Goal: Task Accomplishment & Management: Use online tool/utility

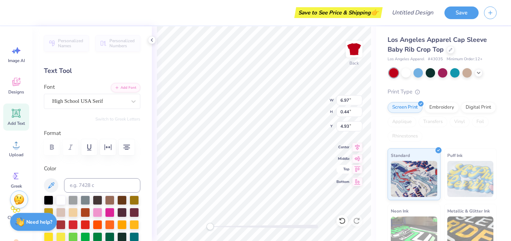
scroll to position [75, 0]
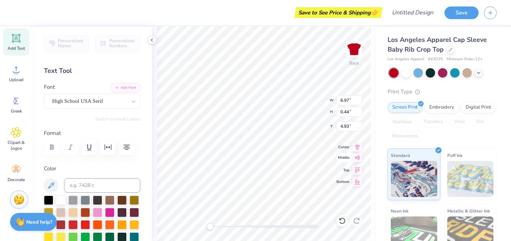
click at [356, 157] on icon at bounding box center [358, 157] width 10 height 9
click at [133, 148] on button "button" at bounding box center [127, 147] width 16 height 16
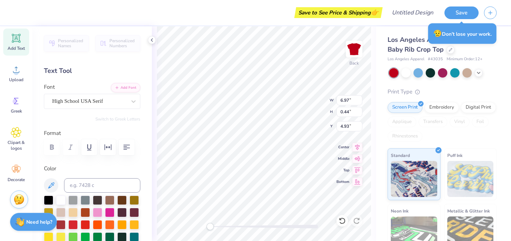
type input "1.54"
type input "1.79"
type input "5.85"
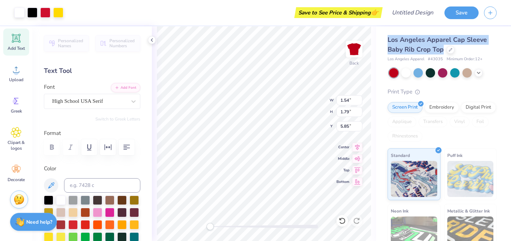
drag, startPoint x: 388, startPoint y: 40, endPoint x: 443, endPoint y: 52, distance: 55.6
click at [443, 52] on span "Los Angeles Apparel Cap Sleeve Baby Rib Crop Top" at bounding box center [437, 44] width 99 height 18
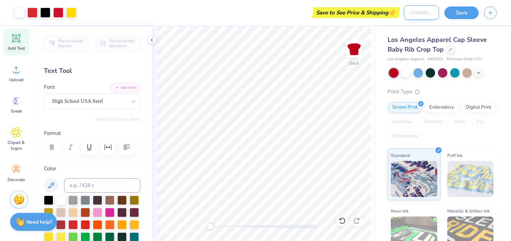
click at [408, 16] on input "Design Title" at bounding box center [421, 12] width 35 height 14
click at [427, 15] on input "ISU" at bounding box center [421, 12] width 35 height 14
type input "ISU red polka dot"
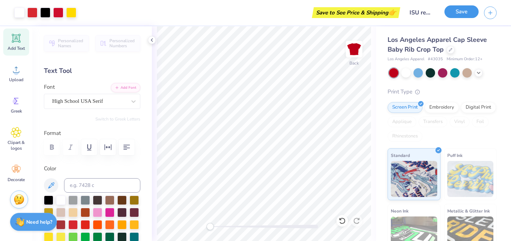
click at [458, 12] on button "Save" at bounding box center [462, 11] width 34 height 13
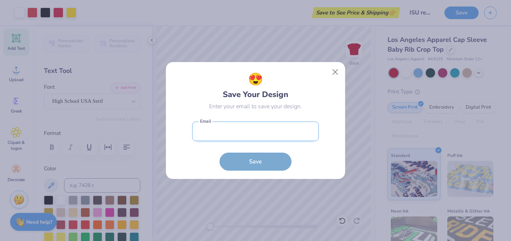
click at [253, 124] on input "email" at bounding box center [255, 131] width 127 height 20
type input "lordjaclyn@gmail.com"
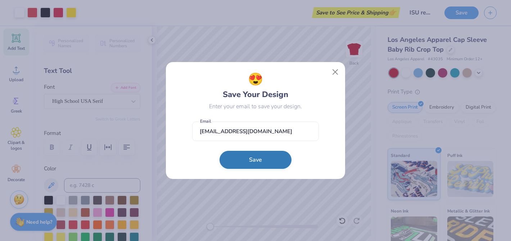
click at [256, 165] on button "Save" at bounding box center [256, 160] width 72 height 18
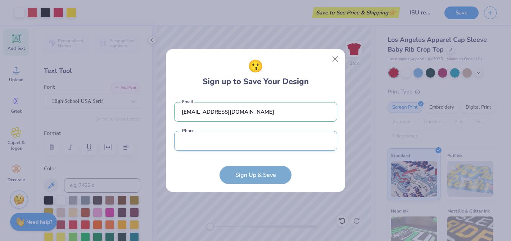
click at [245, 144] on input "tel" at bounding box center [255, 141] width 163 height 20
type input "(309) 846-4336"
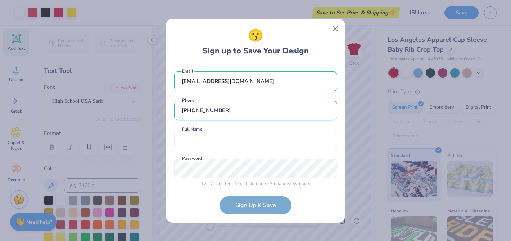
scroll to position [6, 0]
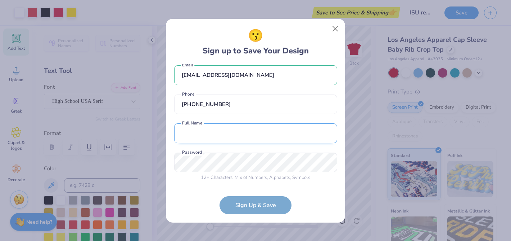
click at [241, 138] on input "text" at bounding box center [255, 133] width 163 height 20
type input "j"
type input "Jaclyn Lord"
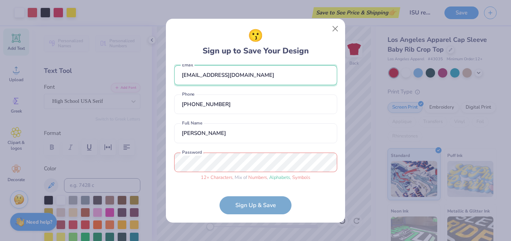
drag, startPoint x: 239, startPoint y: 76, endPoint x: 176, endPoint y: 74, distance: 63.4
click at [176, 75] on input "lordjaclyn@gmail.com" at bounding box center [255, 75] width 163 height 20
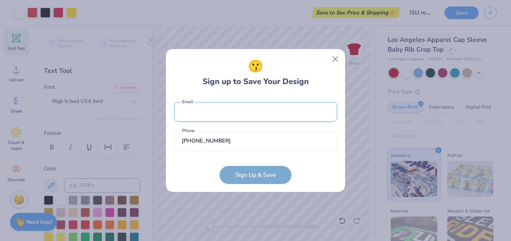
scroll to position [0, 0]
type input "support@jacqlour.com"
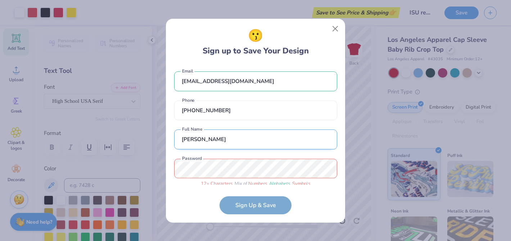
drag, startPoint x: 215, startPoint y: 142, endPoint x: 175, endPoint y: 139, distance: 40.4
click at [175, 139] on input "Jaclyn Lord" at bounding box center [255, 139] width 163 height 20
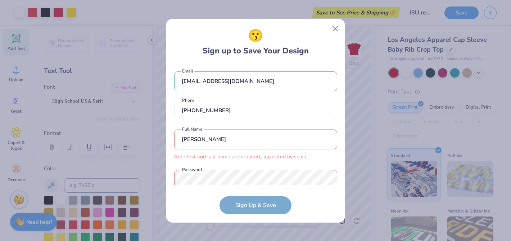
type input "Jacqlour"
drag, startPoint x: 209, startPoint y: 138, endPoint x: 179, endPoint y: 137, distance: 30.3
click at [179, 137] on input "Jacqlour" at bounding box center [255, 139] width 163 height 20
type input "Jaclyn Lord"
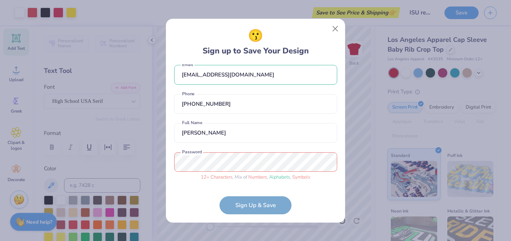
scroll to position [6, 0]
click at [247, 209] on form "support@jacqlour.com Email (309) 846-4336 Phone Jaclyn Lord Full Name 12 + Char…" at bounding box center [255, 139] width 163 height 150
click at [174, 161] on div "😗 Sign up to Save Your Design support@jacqlour.com Email (309) 846-4336 Phone J…" at bounding box center [255, 120] width 179 height 203
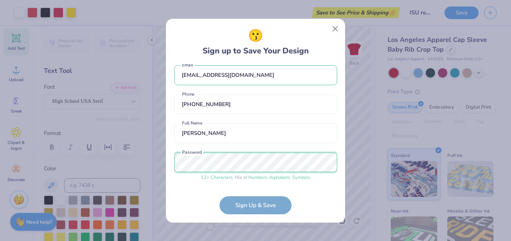
scroll to position [33, 0]
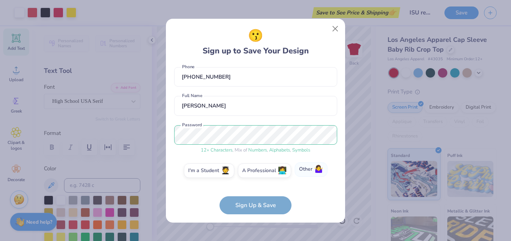
click at [309, 170] on label "Other 🤷‍♀️" at bounding box center [311, 169] width 33 height 14
click at [258, 203] on input "Other 🤷‍♀️" at bounding box center [256, 205] width 5 height 5
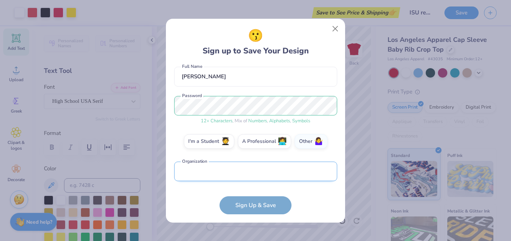
click at [260, 174] on input "text" at bounding box center [255, 171] width 163 height 20
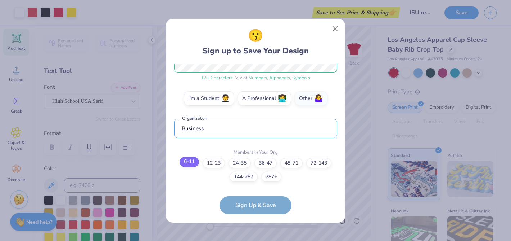
type input "Business"
click at [190, 164] on label "6-11" at bounding box center [189, 162] width 19 height 10
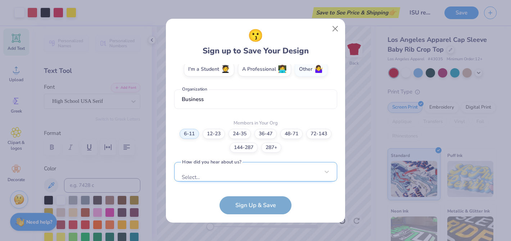
click at [220, 175] on div "Select..." at bounding box center [255, 172] width 163 height 20
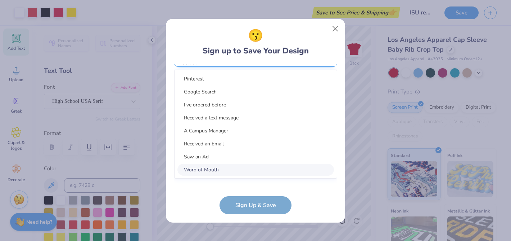
scroll to position [243, 0]
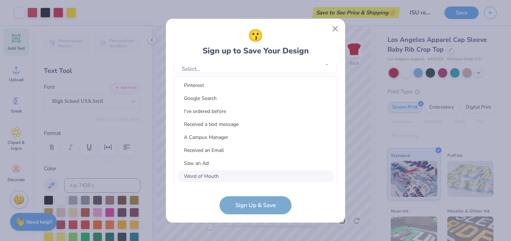
click at [220, 172] on div "Word of Mouth" at bounding box center [256, 176] width 157 height 12
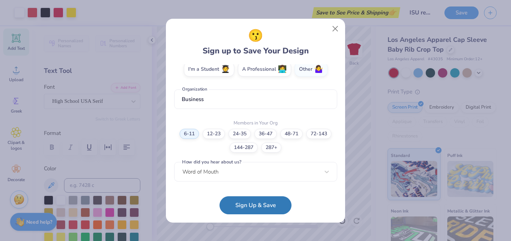
click at [220, 172] on div "Word of Mouth" at bounding box center [255, 172] width 163 height 20
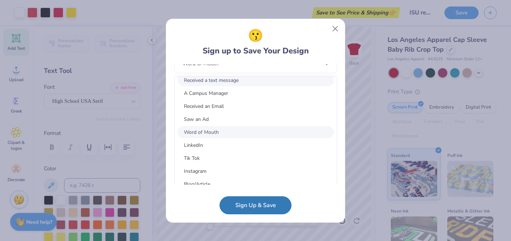
scroll to position [46, 0]
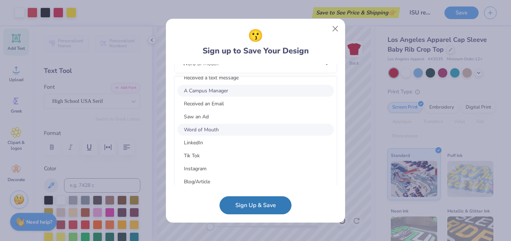
click at [223, 93] on div "A Campus Manager" at bounding box center [256, 91] width 157 height 12
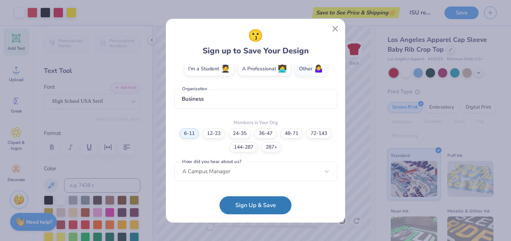
scroll to position [135, 0]
click at [240, 205] on button "Sign Up & Save" at bounding box center [256, 203] width 72 height 18
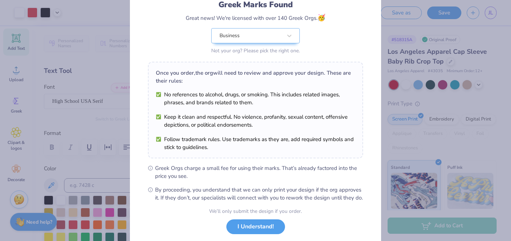
scroll to position [54, 0]
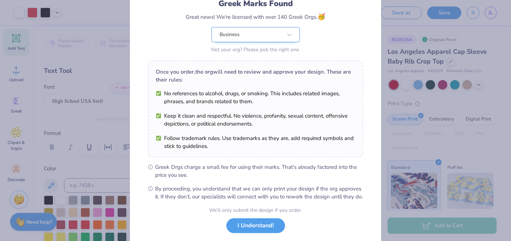
click at [271, 37] on div "Business" at bounding box center [255, 34] width 89 height 15
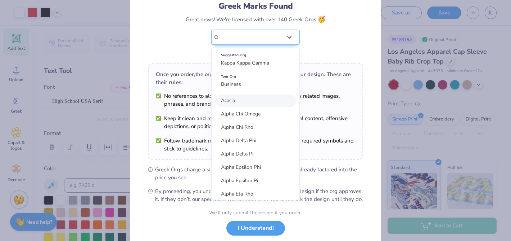
scroll to position [97, 0]
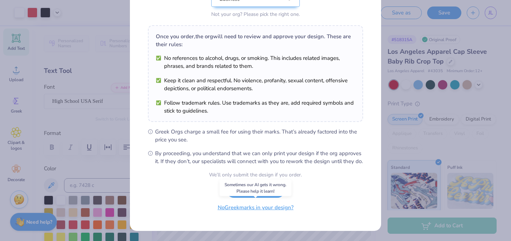
click at [274, 209] on button "No Greek marks in your design?" at bounding box center [256, 207] width 88 height 15
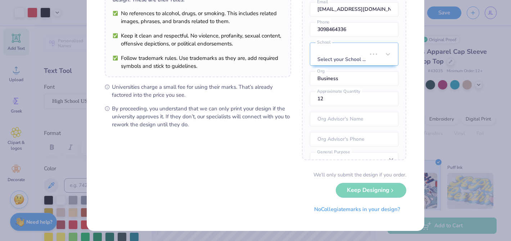
scroll to position [0, 0]
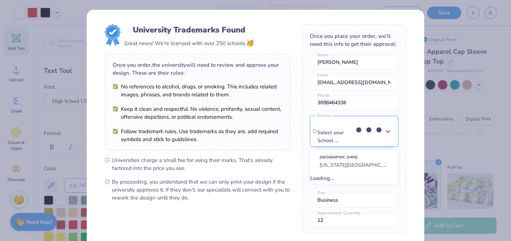
click at [357, 127] on div "Select your School ..." at bounding box center [337, 131] width 39 height 30
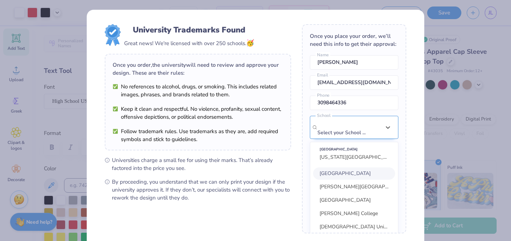
scroll to position [32, 0]
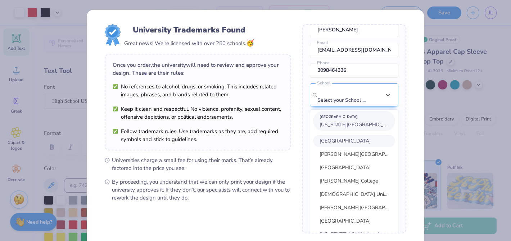
click at [364, 121] on span "Illinois State University" at bounding box center [359, 124] width 78 height 7
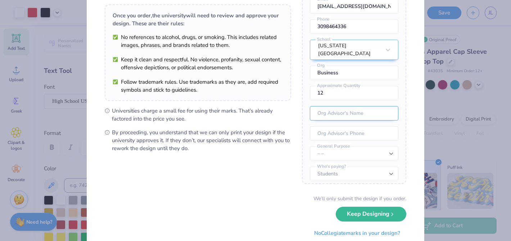
scroll to position [52, 0]
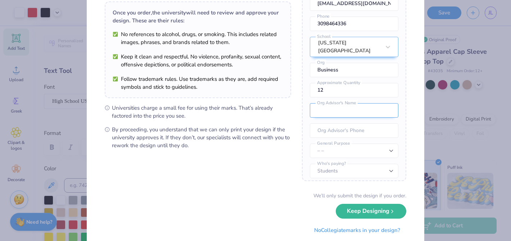
click at [350, 103] on input "text" at bounding box center [354, 110] width 89 height 14
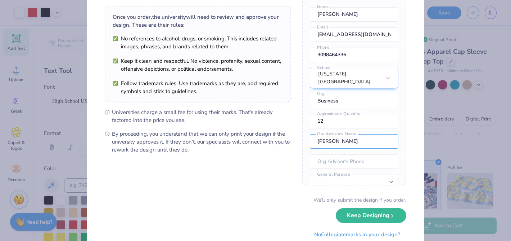
scroll to position [41, 0]
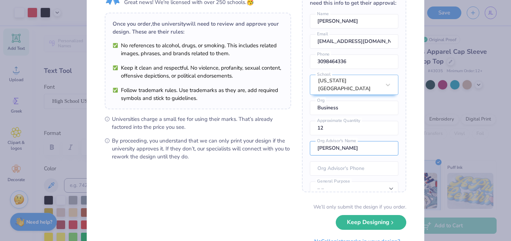
type input "Emma Morrison"
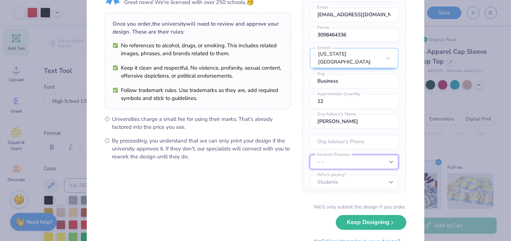
click at [359, 157] on select "– – Member apparel for registered Student Organization / Department / School Fu…" at bounding box center [354, 161] width 89 height 14
select select "Resale outside the university"
click at [310, 154] on select "– – Member apparel for registered Student Organization / Department / School Fu…" at bounding box center [354, 161] width 89 height 14
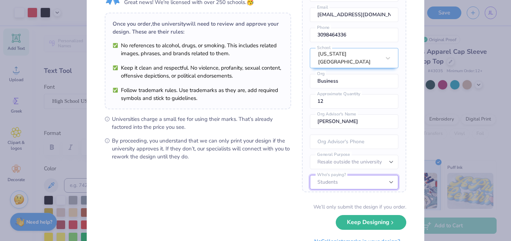
click at [355, 180] on select "Students University" at bounding box center [354, 182] width 89 height 14
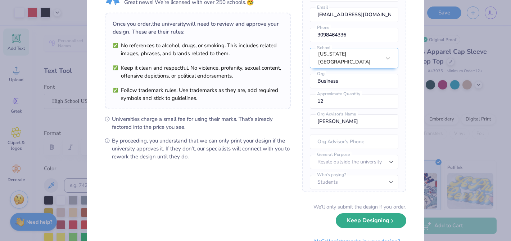
click at [368, 218] on button "Keep Designing" at bounding box center [371, 220] width 71 height 15
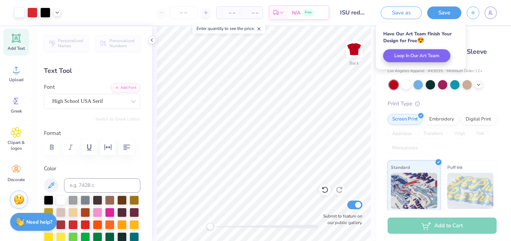
scroll to position [0, 0]
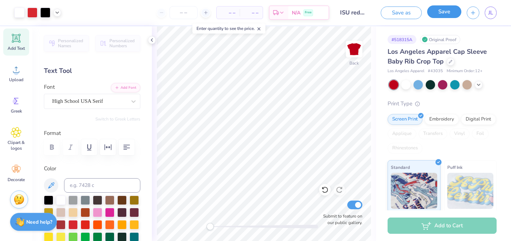
click at [444, 13] on button "Save" at bounding box center [444, 11] width 34 height 13
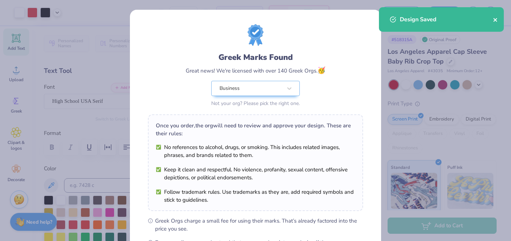
click at [497, 20] on icon "close" at bounding box center [495, 20] width 5 height 6
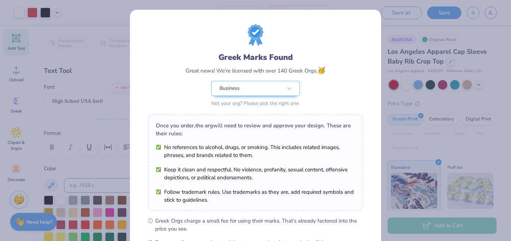
click at [399, 59] on div "Greek Marks Found Great news! We're licensed with over 140 Greek Orgs. 🥳 Busine…" at bounding box center [255, 120] width 511 height 241
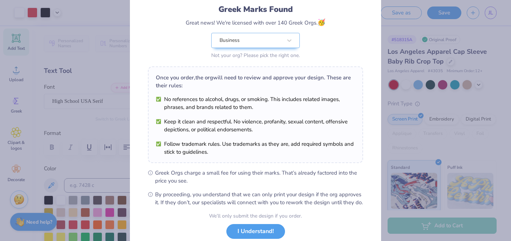
scroll to position [97, 0]
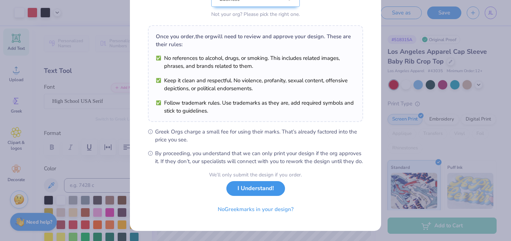
click at [260, 192] on button "I Understand!" at bounding box center [256, 188] width 59 height 15
select select "Resale outside the university"
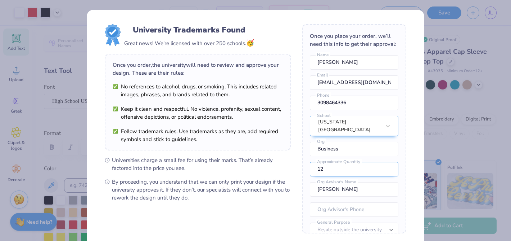
scroll to position [27, 0]
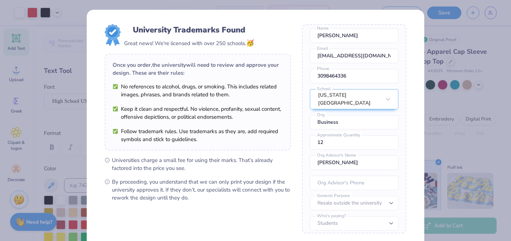
click at [458, 130] on div "University Trademarks Found Great news! We're licensed with over 250 schools. 🥳…" at bounding box center [255, 120] width 511 height 241
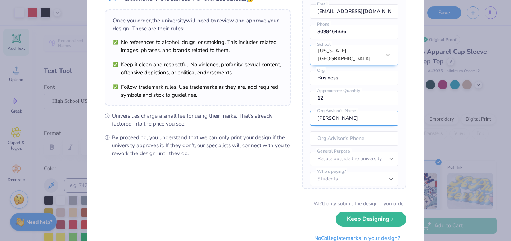
scroll to position [73, 0]
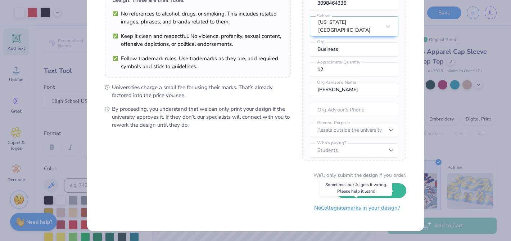
click at [361, 208] on button "No Collegiate marks in your design?" at bounding box center [357, 207] width 98 height 15
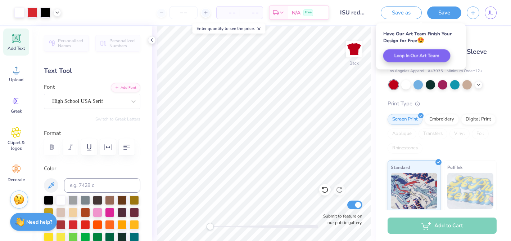
scroll to position [0, 0]
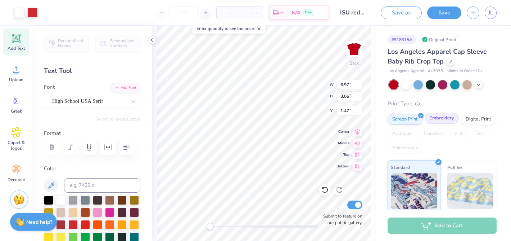
click at [439, 117] on div "Embroidery" at bounding box center [442, 118] width 34 height 11
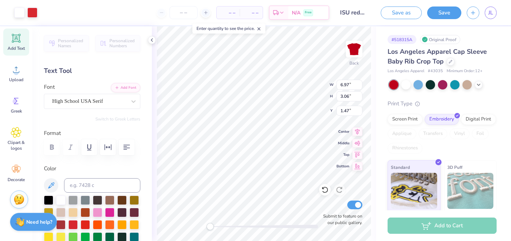
click at [451, 100] on div "Print Type" at bounding box center [442, 103] width 109 height 8
click at [387, 32] on div "# 518315A Original Proof Los Angeles Apparel Cap Sleeve Baby Rib Crop Top Los A…" at bounding box center [443, 146] width 135 height 241
click at [419, 93] on div "Los Angeles Apparel Cap Sleeve Baby Rib Crop Top Los Angeles Apparel # 43035 Mi…" at bounding box center [442, 157] width 109 height 220
click at [420, 93] on div "Los Angeles Apparel Cap Sleeve Baby Rib Crop Top Los Angeles Apparel # 43035 Mi…" at bounding box center [442, 157] width 109 height 220
click at [409, 17] on button "Save as" at bounding box center [401, 11] width 41 height 13
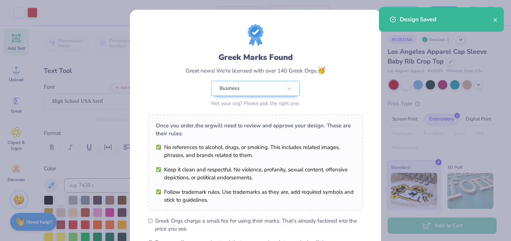
click at [414, 71] on div "Greek Marks Found Great news! We're licensed with over 140 Greek Orgs. 🥳 Busine…" at bounding box center [255, 120] width 511 height 241
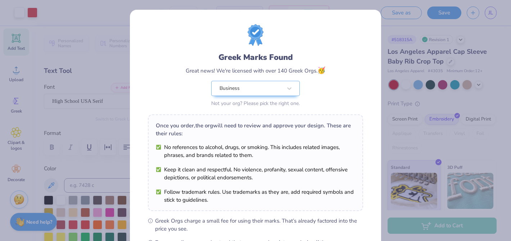
scroll to position [97, 0]
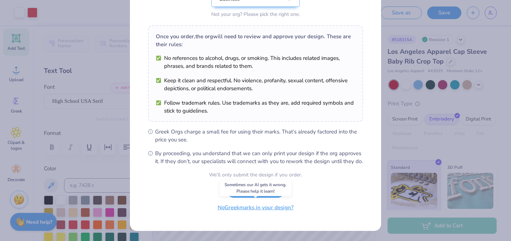
click at [275, 209] on button "No Greek marks in your design?" at bounding box center [256, 207] width 88 height 15
select select "Resale outside the university"
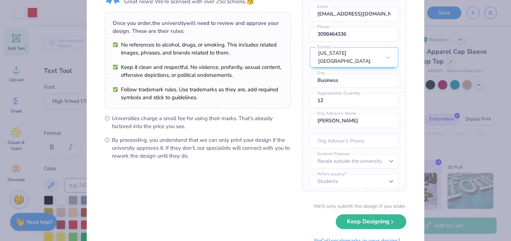
scroll to position [53, 0]
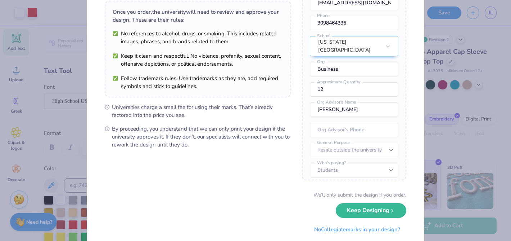
click at [393, 207] on icon "submit" at bounding box center [393, 210] width 6 height 6
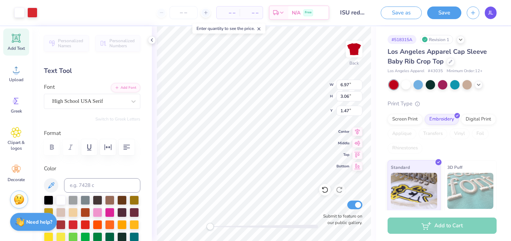
click at [487, 10] on link "JL" at bounding box center [491, 12] width 12 height 13
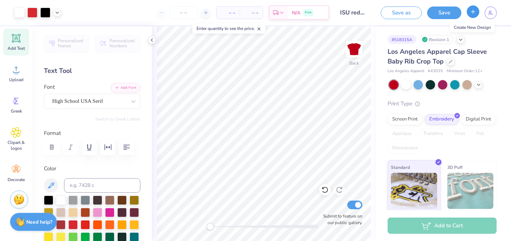
click at [470, 11] on icon "button" at bounding box center [473, 12] width 6 height 6
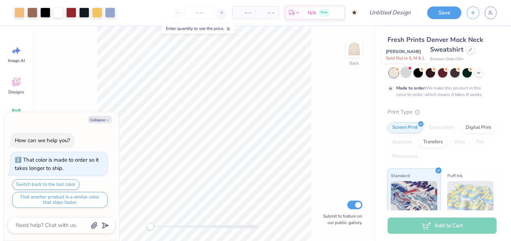
click at [407, 70] on div at bounding box center [406, 71] width 9 height 9
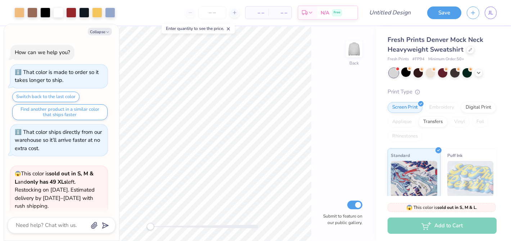
scroll to position [168, 0]
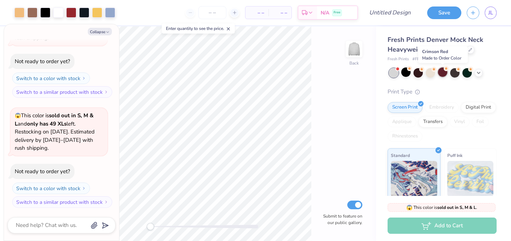
click at [444, 71] on div at bounding box center [442, 71] width 9 height 9
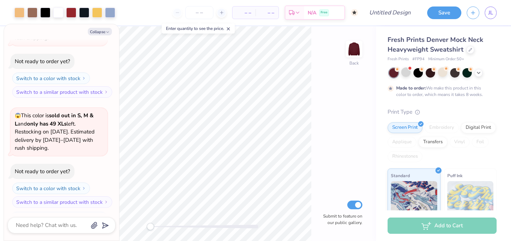
scroll to position [228, 0]
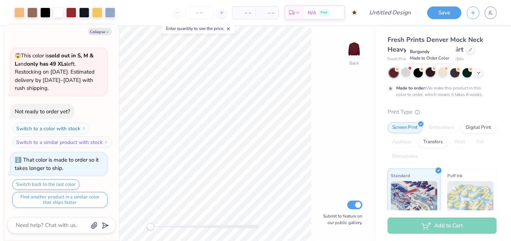
click at [431, 72] on div at bounding box center [430, 71] width 9 height 9
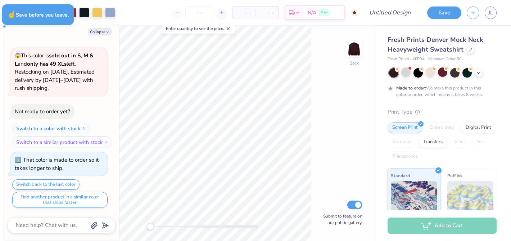
type textarea "x"
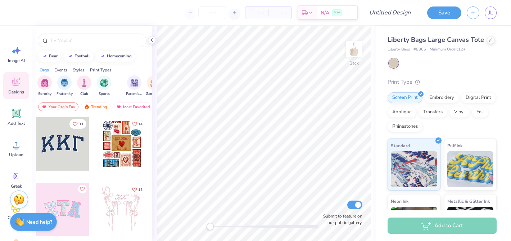
click at [131, 153] on div at bounding box center [121, 143] width 53 height 53
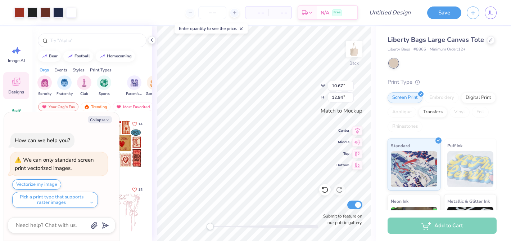
type textarea "x"
type input "8.57"
type input "10.38"
click at [357, 130] on icon at bounding box center [358, 129] width 10 height 9
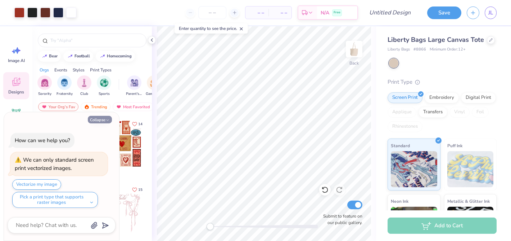
click at [101, 119] on button "Collapse" at bounding box center [100, 120] width 24 height 8
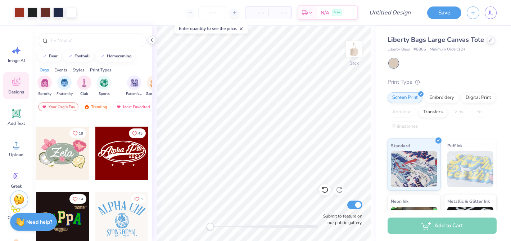
scroll to position [188, 0]
click at [120, 159] on div at bounding box center [121, 152] width 53 height 53
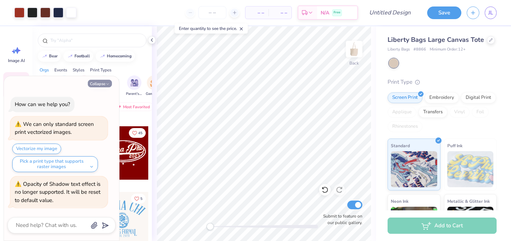
click at [103, 84] on button "Collapse" at bounding box center [100, 84] width 24 height 8
type textarea "x"
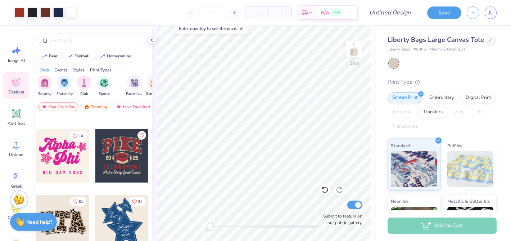
scroll to position [513, 0]
click at [397, 61] on div at bounding box center [393, 62] width 9 height 9
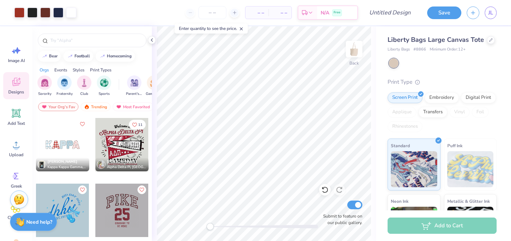
scroll to position [1120, 0]
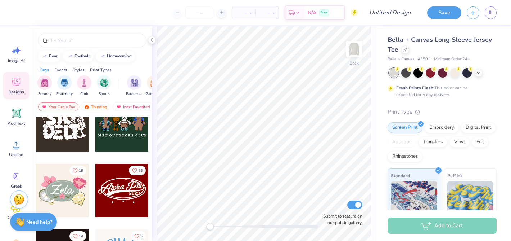
scroll to position [188, 0]
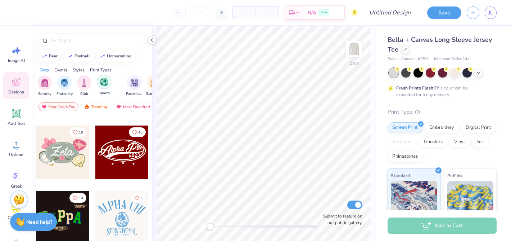
click at [102, 82] on img "filter for Sports" at bounding box center [104, 82] width 8 height 8
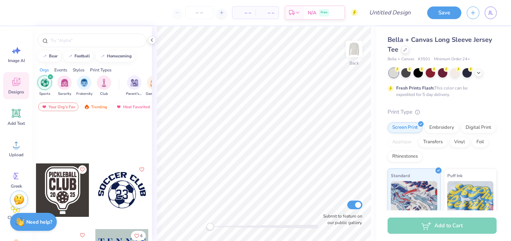
scroll to position [0, 0]
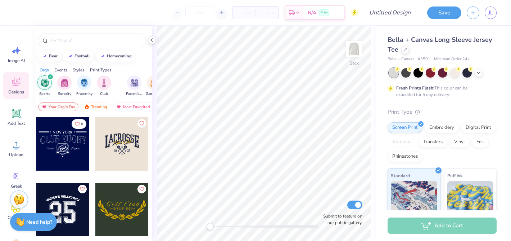
click at [50, 75] on icon "filter for Sports" at bounding box center [50, 76] width 3 height 3
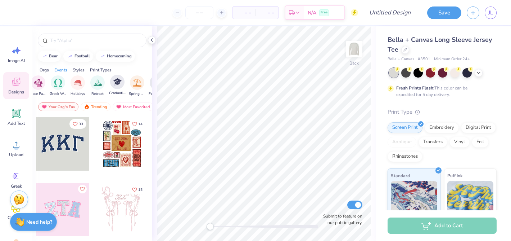
scroll to position [0, 232]
click at [80, 87] on div "filter for Holidays" at bounding box center [80, 82] width 14 height 14
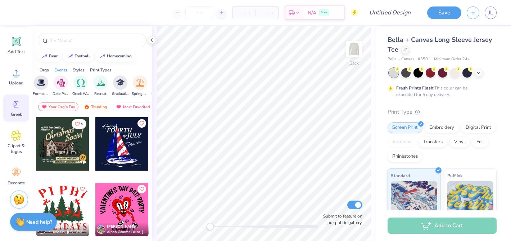
scroll to position [72, 0]
click at [15, 136] on icon at bounding box center [16, 135] width 4 height 4
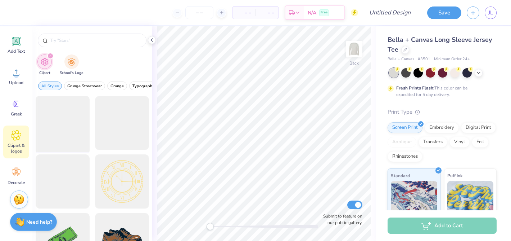
scroll to position [0, 0]
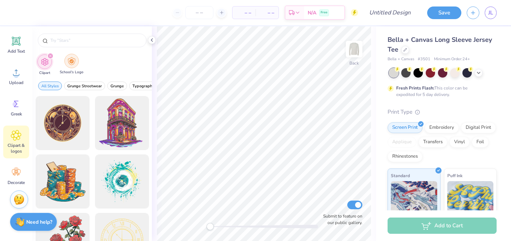
click at [75, 60] on img "filter for School's Logo" at bounding box center [72, 61] width 8 height 8
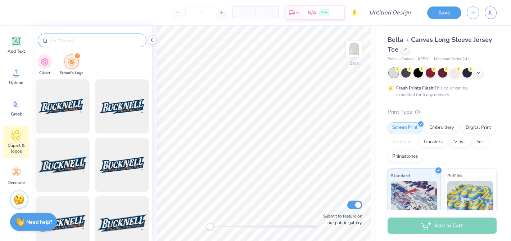
click at [68, 43] on input "text" at bounding box center [96, 40] width 92 height 7
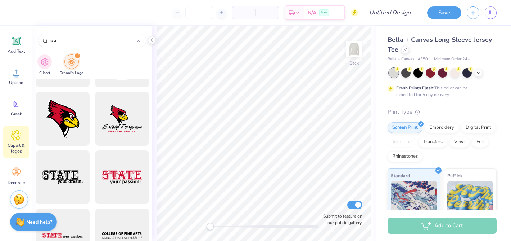
scroll to position [398, 0]
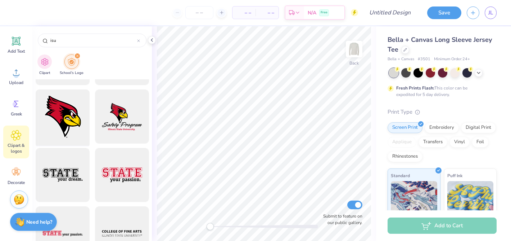
type input "isu"
click at [66, 125] on div at bounding box center [62, 116] width 59 height 59
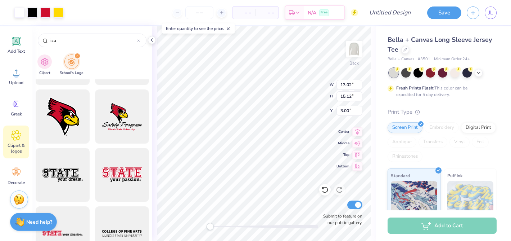
type input "8.62"
type input "10.01"
type input "8.11"
type input "3.76"
type input "4.36"
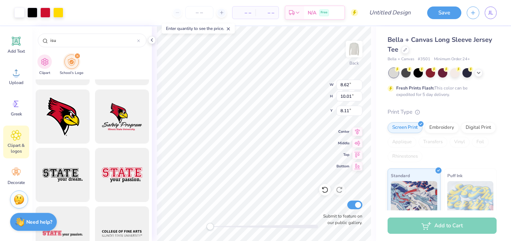
type input "8.65"
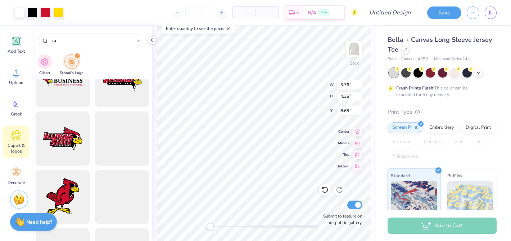
scroll to position [0, 0]
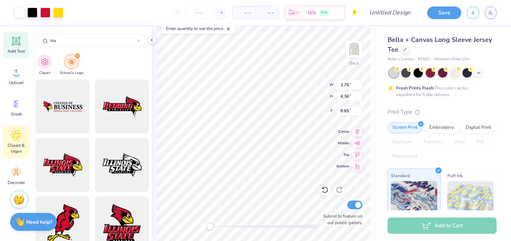
click at [14, 41] on icon at bounding box center [16, 41] width 7 height 7
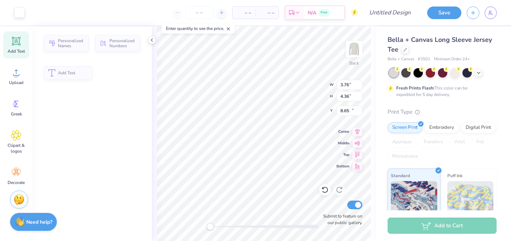
type input "6.20"
type input "1.80"
type input "12.25"
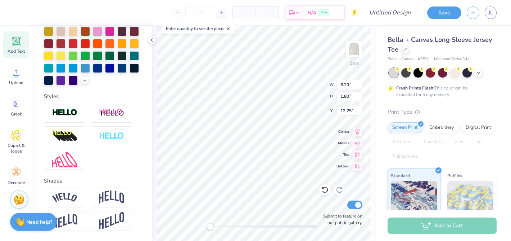
scroll to position [206, 0]
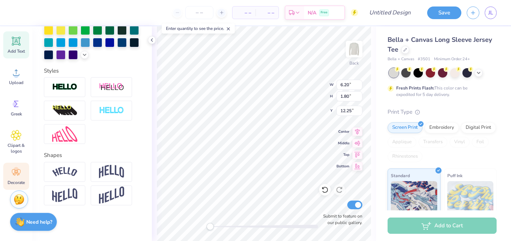
click at [18, 169] on icon at bounding box center [16, 172] width 11 height 11
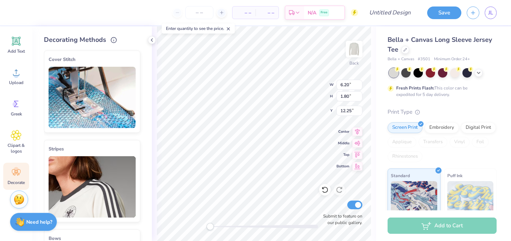
click at [88, 85] on img at bounding box center [92, 97] width 87 height 61
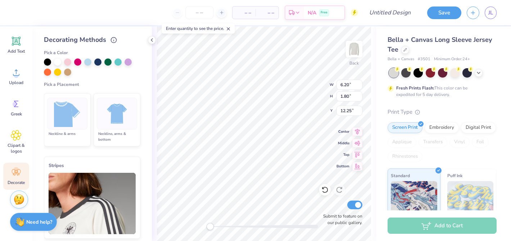
scroll to position [92, 0]
click at [67, 120] on img at bounding box center [67, 112] width 27 height 27
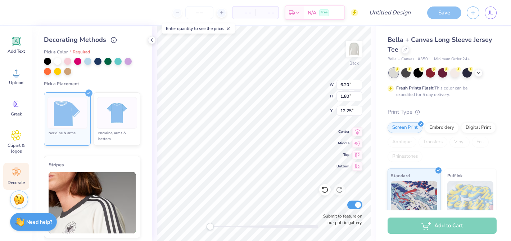
click at [117, 109] on img at bounding box center [117, 112] width 27 height 27
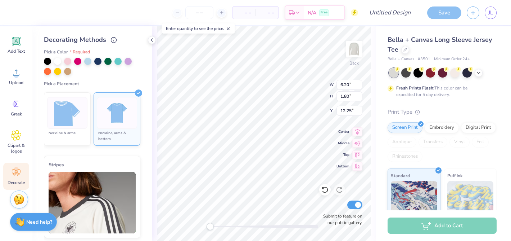
click at [64, 109] on img at bounding box center [67, 112] width 27 height 27
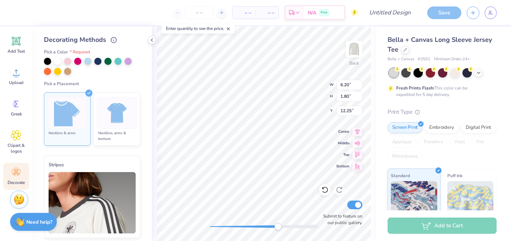
click at [278, 218] on div "Back W 6.20 6.20 " H 1.80 1.80 " Y 12.25 12.25 " Center Middle Top Bottom Submi…" at bounding box center [264, 133] width 224 height 214
click at [113, 115] on img at bounding box center [117, 112] width 27 height 27
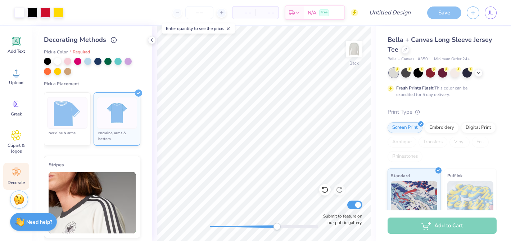
click at [54, 116] on img at bounding box center [67, 112] width 27 height 27
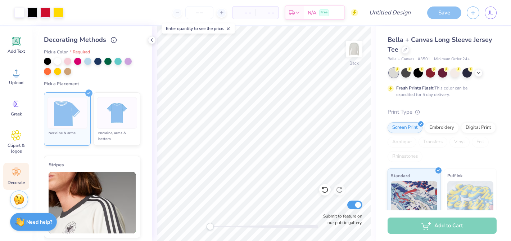
click at [183, 222] on div "Back Submit to feature on our public gallery." at bounding box center [264, 133] width 224 height 214
click at [49, 62] on div at bounding box center [47, 60] width 7 height 7
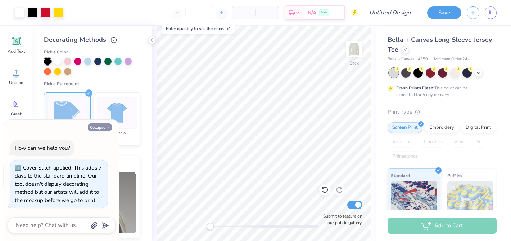
click at [101, 128] on button "Collapse" at bounding box center [100, 127] width 24 height 8
type textarea "x"
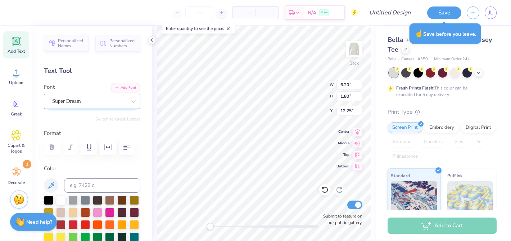
click at [98, 101] on div "Super Dream" at bounding box center [89, 100] width 76 height 11
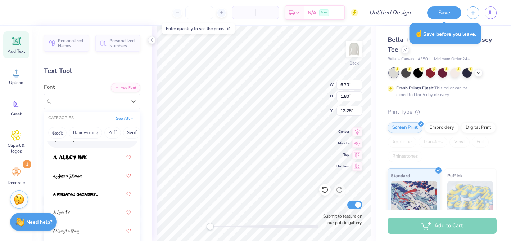
scroll to position [0, 0]
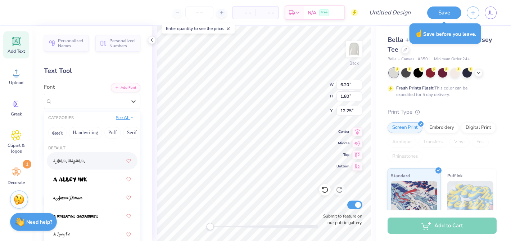
click at [127, 116] on button "See All" at bounding box center [125, 117] width 22 height 7
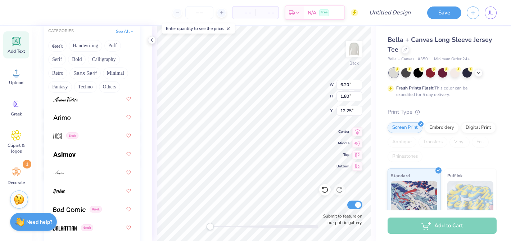
scroll to position [332, 0]
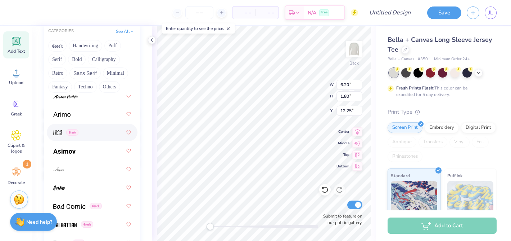
click at [51, 133] on div "Greek" at bounding box center [92, 132] width 91 height 17
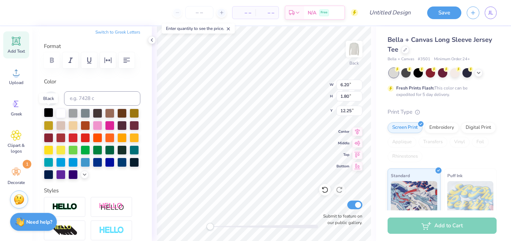
click at [48, 109] on div at bounding box center [48, 112] width 9 height 9
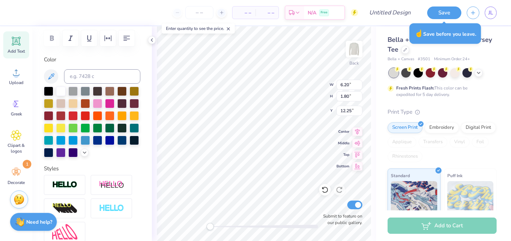
scroll to position [0, 0]
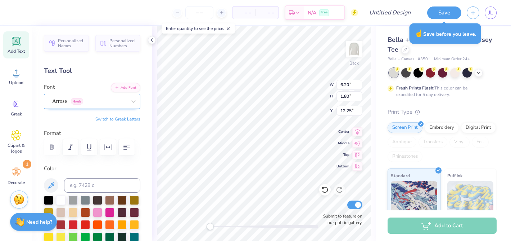
click at [97, 103] on div "Arrose Greek" at bounding box center [89, 100] width 76 height 11
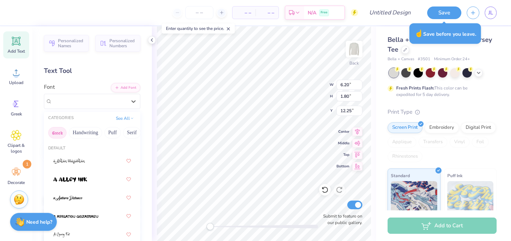
click at [59, 127] on button "Greek" at bounding box center [57, 133] width 18 height 12
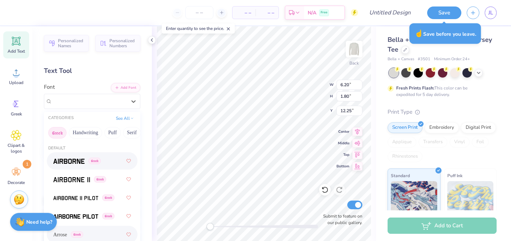
click at [68, 163] on img at bounding box center [68, 160] width 31 height 5
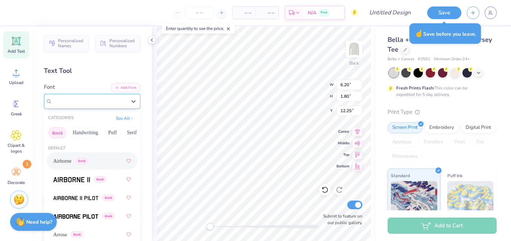
click at [56, 98] on div "Airborne Greek" at bounding box center [89, 100] width 76 height 11
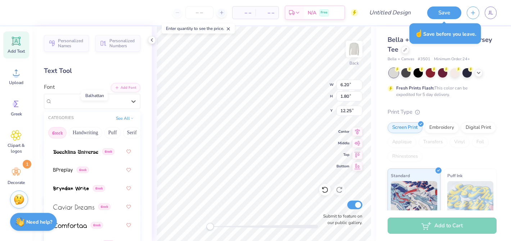
scroll to position [176, 0]
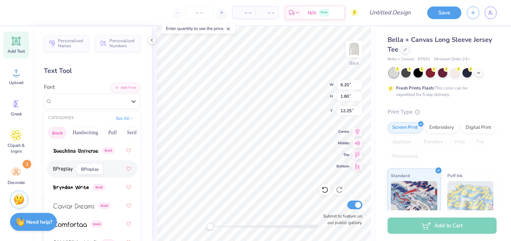
click at [67, 172] on span at bounding box center [62, 169] width 19 height 8
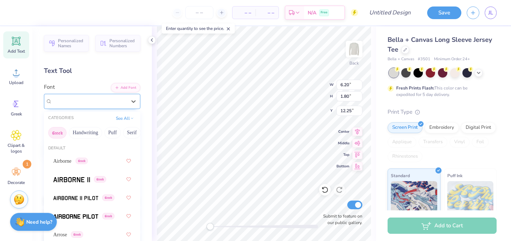
click at [62, 101] on div "BPreplay Greek" at bounding box center [89, 100] width 76 height 11
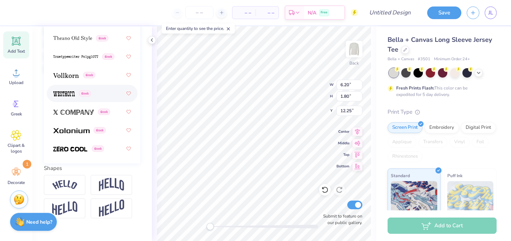
scroll to position [200, 0]
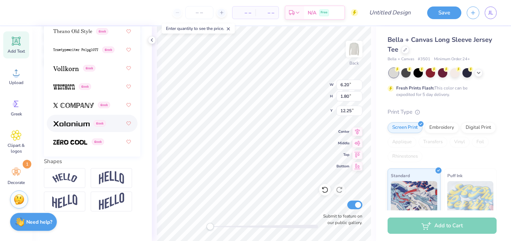
click at [75, 126] on img at bounding box center [71, 123] width 36 height 5
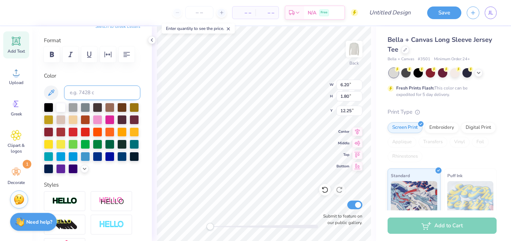
scroll to position [44, 0]
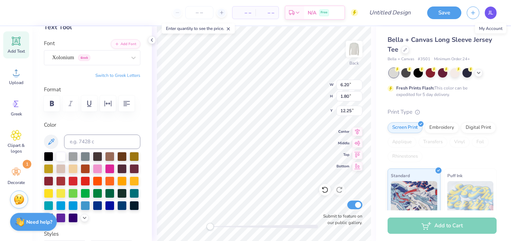
click at [489, 11] on span "JL" at bounding box center [491, 13] width 5 height 8
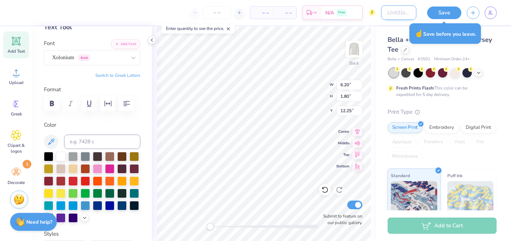
click at [391, 12] on input "Design Title" at bounding box center [398, 12] width 35 height 14
type input "grey"
click at [448, 13] on button "Save" at bounding box center [444, 11] width 34 height 13
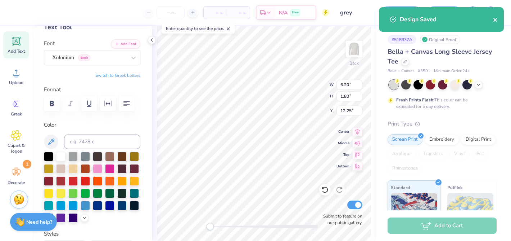
click at [496, 19] on icon "close" at bounding box center [495, 20] width 5 height 6
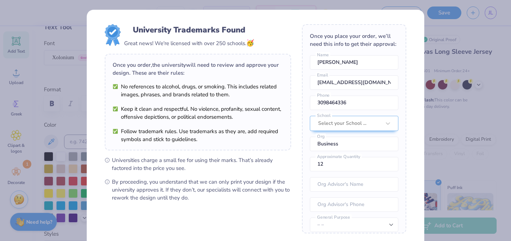
click at [491, 12] on div "University Trademarks Found Great news! We're licensed with over 250 schools. 🥳…" at bounding box center [255, 120] width 511 height 241
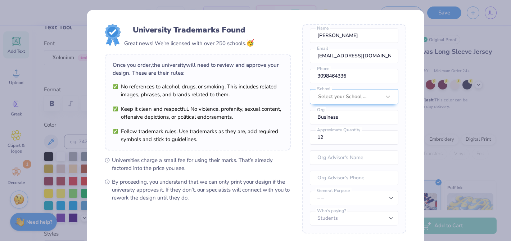
scroll to position [73, 0]
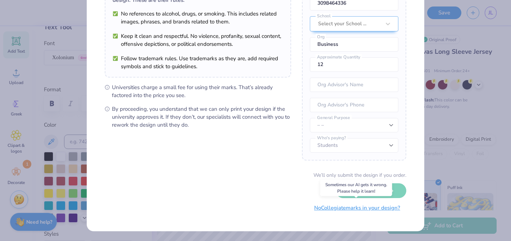
click at [364, 209] on button "No Collegiate marks in your design?" at bounding box center [357, 207] width 98 height 15
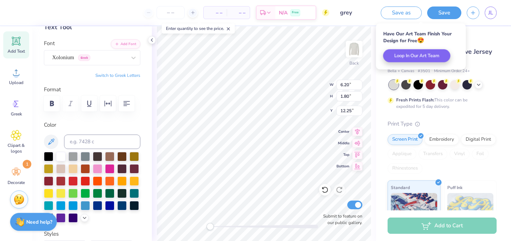
scroll to position [0, 0]
click at [494, 11] on link "JL" at bounding box center [491, 12] width 12 height 13
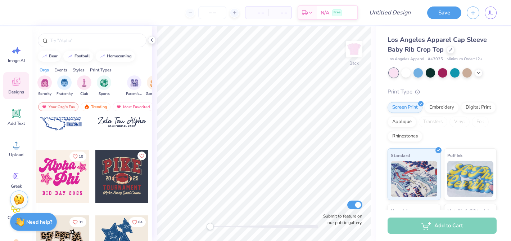
scroll to position [493, 0]
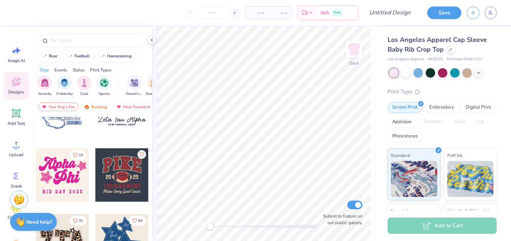
click at [67, 172] on div at bounding box center [62, 174] width 53 height 53
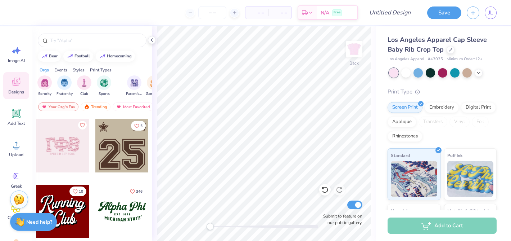
scroll to position [726, 0]
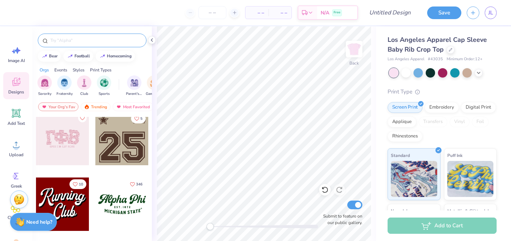
click at [81, 40] on input "text" at bounding box center [96, 40] width 92 height 7
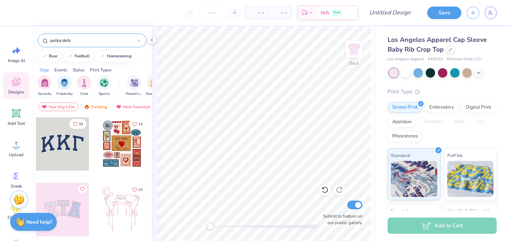
type input "polka dots"
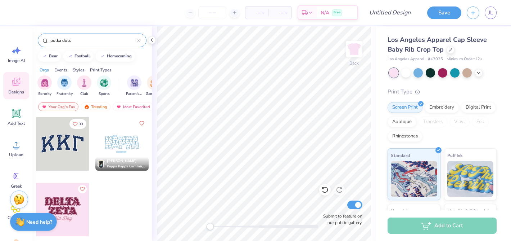
click at [115, 142] on div at bounding box center [121, 143] width 53 height 53
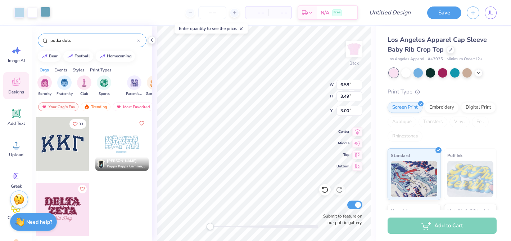
click at [44, 9] on div at bounding box center [45, 12] width 10 height 10
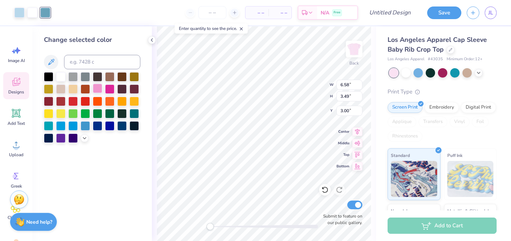
click at [97, 87] on div at bounding box center [97, 88] width 9 height 9
type input "1.86"
click at [18, 13] on div at bounding box center [19, 12] width 10 height 10
click at [88, 100] on div at bounding box center [85, 100] width 9 height 9
click at [43, 13] on div at bounding box center [45, 12] width 10 height 10
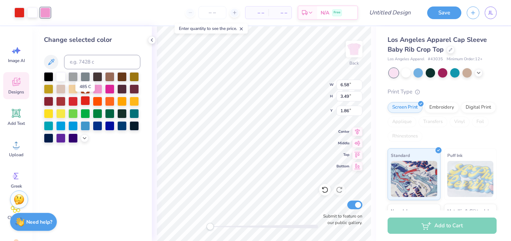
click at [86, 102] on div at bounding box center [85, 100] width 9 height 9
click at [75, 101] on div at bounding box center [72, 100] width 9 height 9
click at [85, 101] on div at bounding box center [85, 100] width 9 height 9
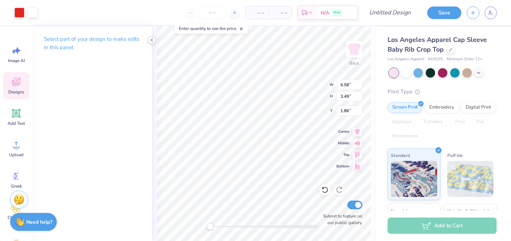
click at [152, 39] on polyline at bounding box center [151, 40] width 1 height 3
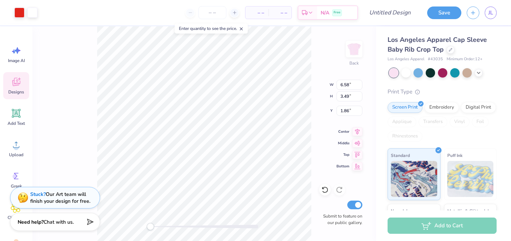
click at [13, 79] on icon at bounding box center [16, 81] width 11 height 11
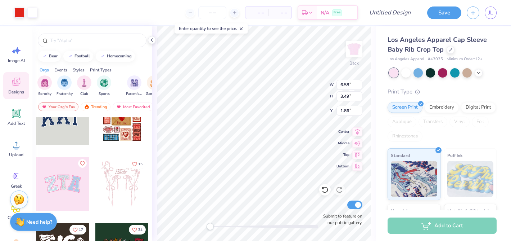
scroll to position [0, 0]
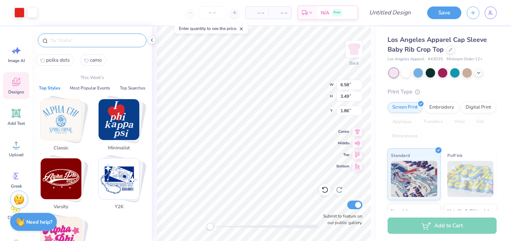
click at [74, 39] on input "text" at bounding box center [96, 40] width 92 height 7
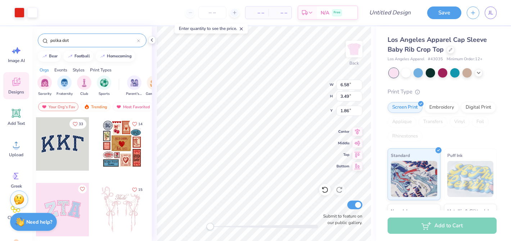
type input "polka dot"
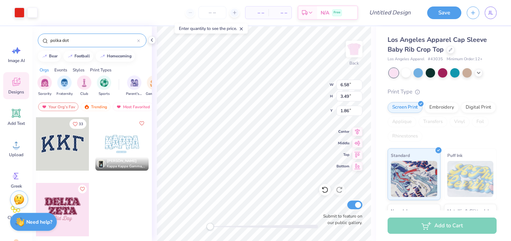
click at [61, 197] on div at bounding box center [62, 209] width 53 height 53
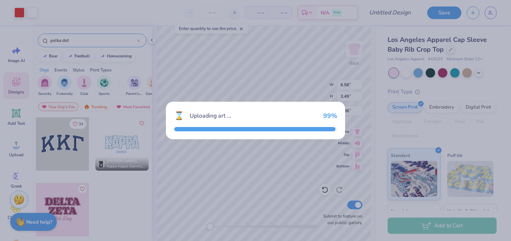
type input "6.97"
type input "4.69"
type input "3.00"
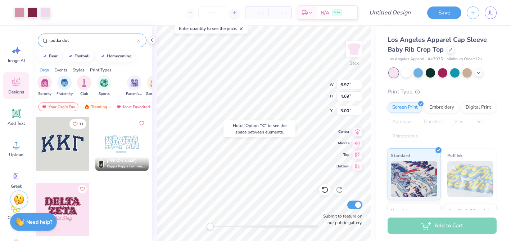
type input "6.58"
type input "3.49"
type input "1.86"
click at [359, 129] on icon at bounding box center [358, 130] width 10 height 9
click at [33, 13] on div at bounding box center [32, 12] width 10 height 10
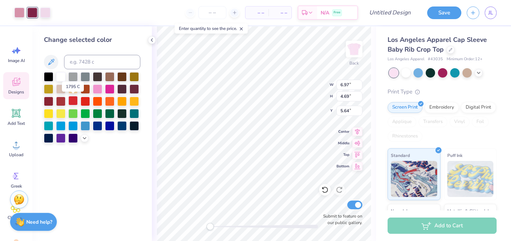
click at [74, 102] on div at bounding box center [72, 100] width 9 height 9
type input "1.42"
click at [19, 11] on div at bounding box center [19, 12] width 10 height 10
click at [84, 102] on div at bounding box center [85, 100] width 9 height 9
click at [49, 59] on icon at bounding box center [51, 62] width 9 height 9
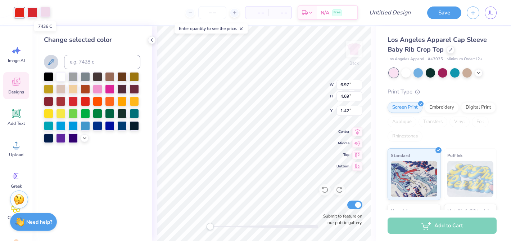
click at [45, 13] on div at bounding box center [45, 12] width 10 height 10
click at [61, 76] on div at bounding box center [60, 75] width 9 height 9
click at [20, 14] on div at bounding box center [19, 12] width 10 height 10
click at [61, 77] on div at bounding box center [60, 75] width 9 height 9
click at [481, 73] on icon at bounding box center [479, 72] width 6 height 6
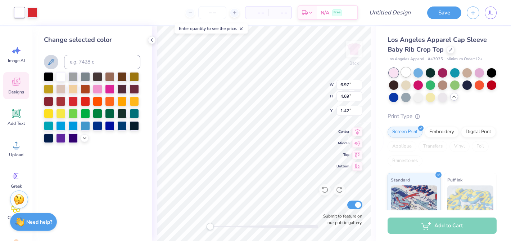
click at [407, 71] on div at bounding box center [406, 71] width 9 height 9
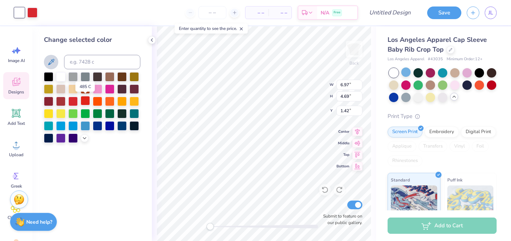
click at [84, 102] on div at bounding box center [85, 100] width 9 height 9
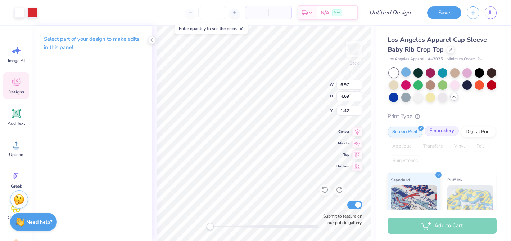
click at [447, 131] on div "Embroidery" at bounding box center [442, 130] width 34 height 11
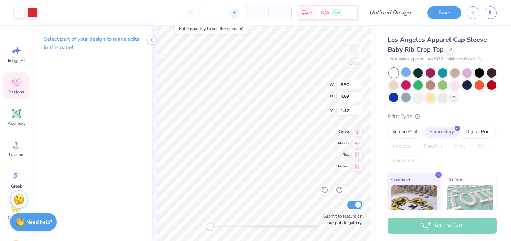
click at [238, 13] on div at bounding box center [235, 13] width 10 height 10
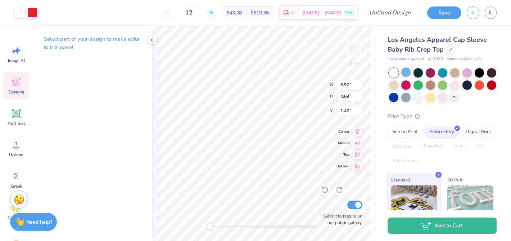
click at [214, 12] on icon at bounding box center [211, 12] width 5 height 5
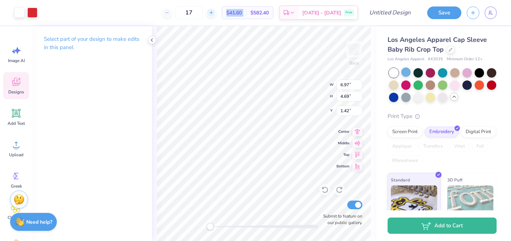
click at [214, 12] on icon at bounding box center [211, 12] width 5 height 5
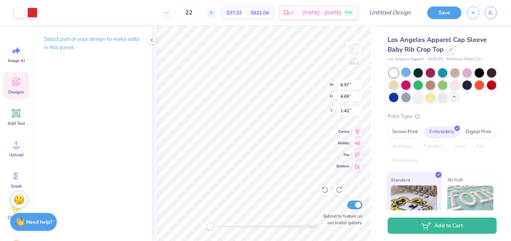
click at [214, 12] on icon at bounding box center [211, 12] width 5 height 5
click at [404, 132] on div "Screen Print" at bounding box center [405, 130] width 35 height 11
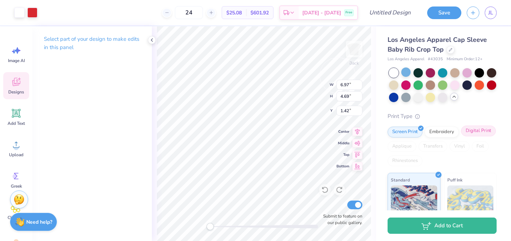
click at [478, 133] on div "Digital Print" at bounding box center [478, 130] width 35 height 11
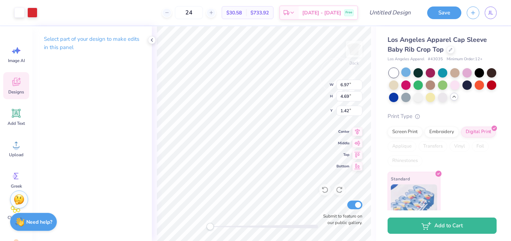
scroll to position [14, 0]
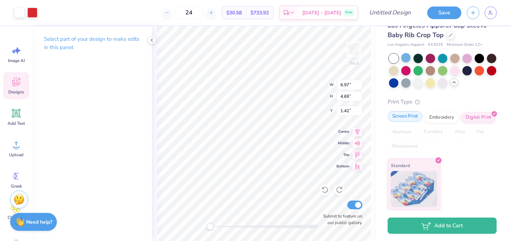
click at [402, 118] on div "Screen Print" at bounding box center [405, 116] width 35 height 11
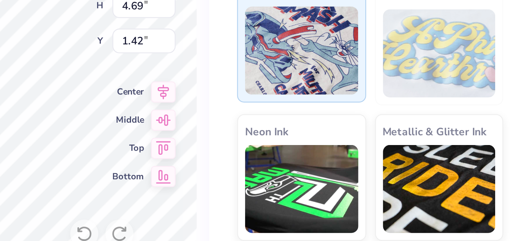
scroll to position [90, 0]
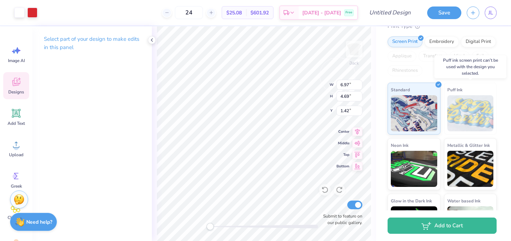
click at [465, 118] on img at bounding box center [471, 113] width 46 height 36
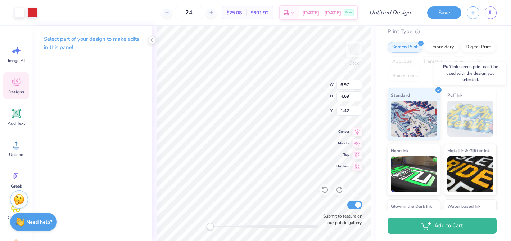
scroll to position [84, 0]
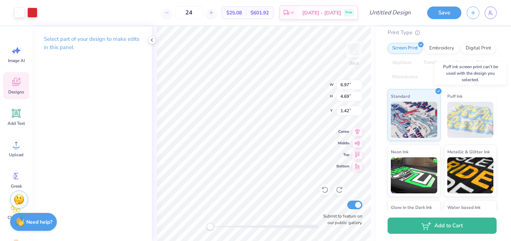
click at [459, 108] on img at bounding box center [471, 120] width 46 height 36
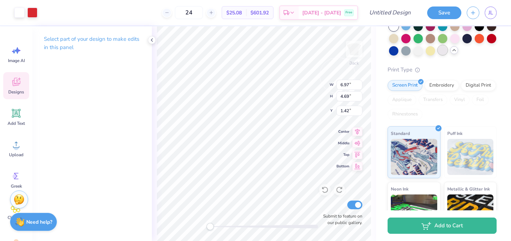
scroll to position [48, 0]
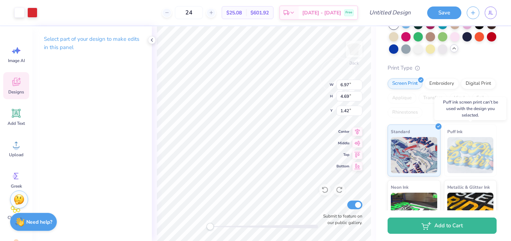
click at [467, 148] on img at bounding box center [471, 155] width 46 height 36
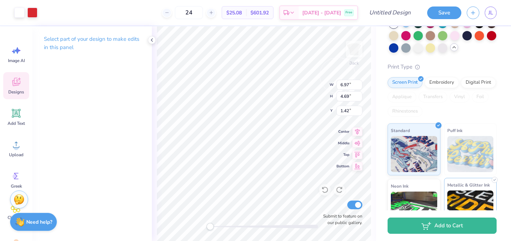
scroll to position [0, 0]
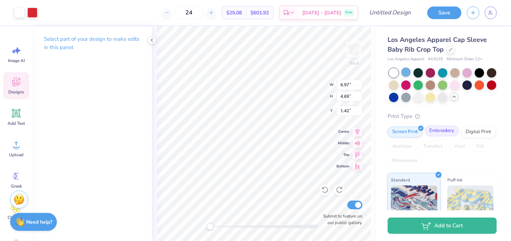
click at [442, 131] on div "Embroidery" at bounding box center [442, 130] width 34 height 11
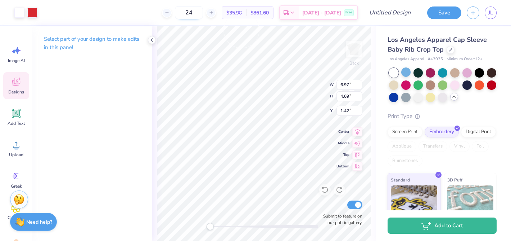
click at [203, 12] on input "24" at bounding box center [189, 12] width 28 height 13
type input "2"
type input "4"
click at [457, 87] on div at bounding box center [455, 84] width 9 height 9
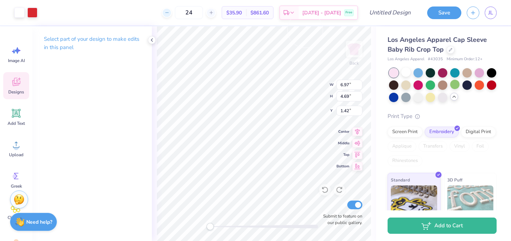
click at [170, 14] on icon at bounding box center [167, 12] width 5 height 5
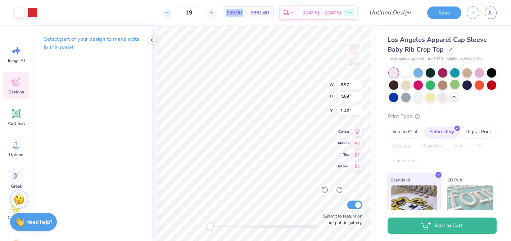
click at [170, 14] on icon at bounding box center [167, 12] width 5 height 5
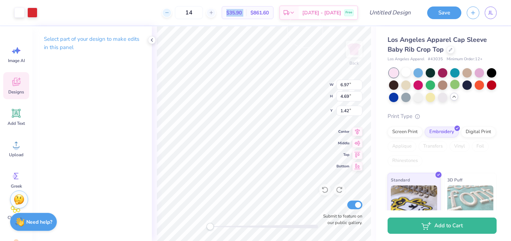
click at [170, 14] on icon at bounding box center [167, 12] width 5 height 5
click at [179, 14] on div "12" at bounding box center [189, 12] width 54 height 13
click at [180, 12] on div "12" at bounding box center [189, 12] width 54 height 13
click at [179, 12] on div "12" at bounding box center [189, 12] width 54 height 13
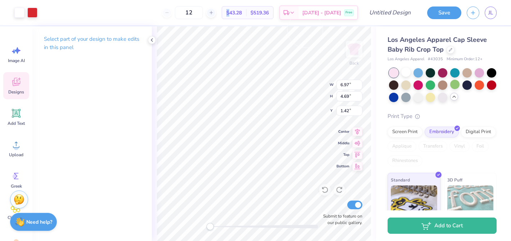
click at [179, 12] on div "12" at bounding box center [189, 12] width 54 height 13
click at [176, 13] on div "12" at bounding box center [189, 12] width 54 height 13
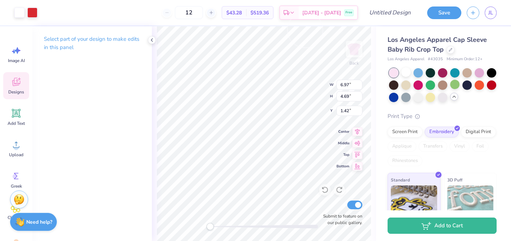
click at [176, 13] on div "12" at bounding box center [189, 12] width 54 height 13
click at [214, 13] on icon at bounding box center [211, 12] width 5 height 5
click at [170, 15] on icon at bounding box center [167, 12] width 5 height 5
type input "12"
click at [404, 131] on div "Screen Print" at bounding box center [405, 130] width 35 height 11
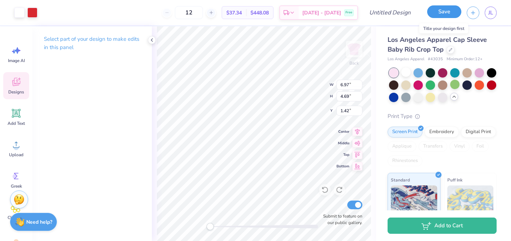
click at [440, 15] on button "Save" at bounding box center [444, 11] width 34 height 13
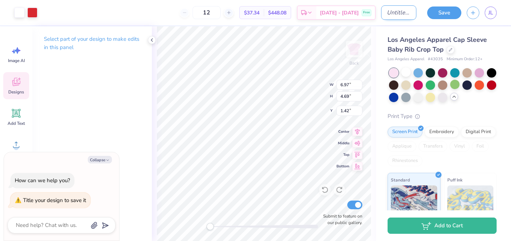
type textarea "x"
click at [394, 11] on input "Design Title" at bounding box center [398, 12] width 35 height 14
type input "r"
type textarea "x"
type input "re"
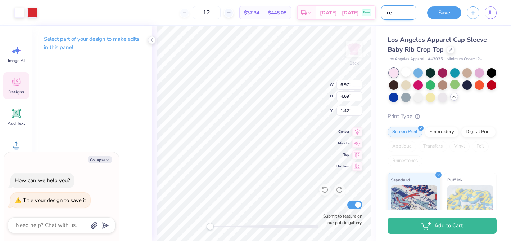
type textarea "x"
type input "red"
type textarea "x"
type input "red"
type textarea "x"
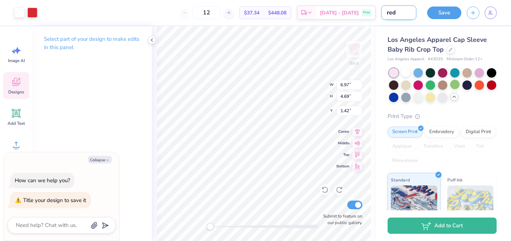
type input "red p"
type textarea "x"
type input "red po"
type textarea "x"
type input "red pol"
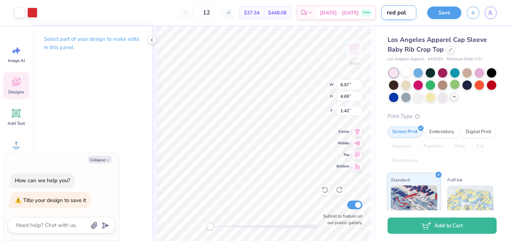
type textarea "x"
type input "red polk"
type textarea "x"
type input "red polka"
type textarea "x"
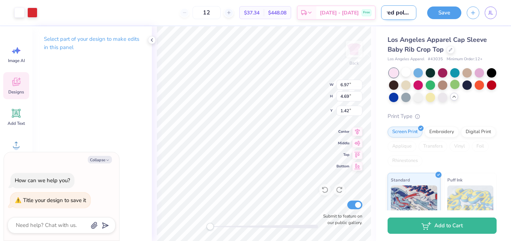
type input "red polka"
type textarea "x"
type input "red polka d"
type textarea "x"
type input "red polka do"
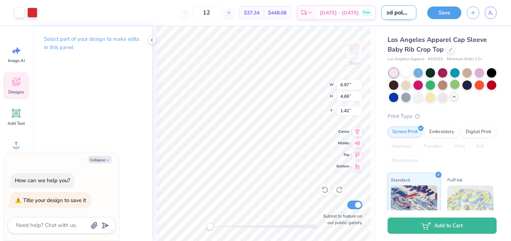
type textarea "x"
type input "red polka dot"
type textarea "x"
type input "red polka dot"
click at [447, 13] on button "Save" at bounding box center [444, 11] width 34 height 13
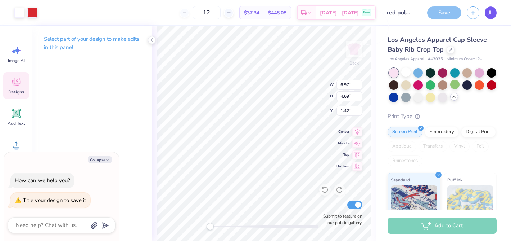
click at [491, 12] on span "JL" at bounding box center [491, 13] width 5 height 8
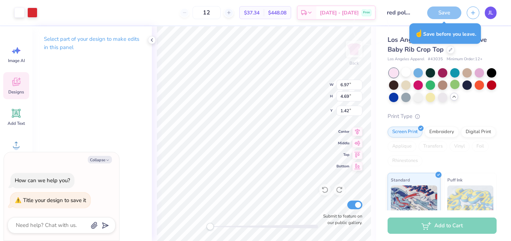
type textarea "x"
